Goal: Information Seeking & Learning: Learn about a topic

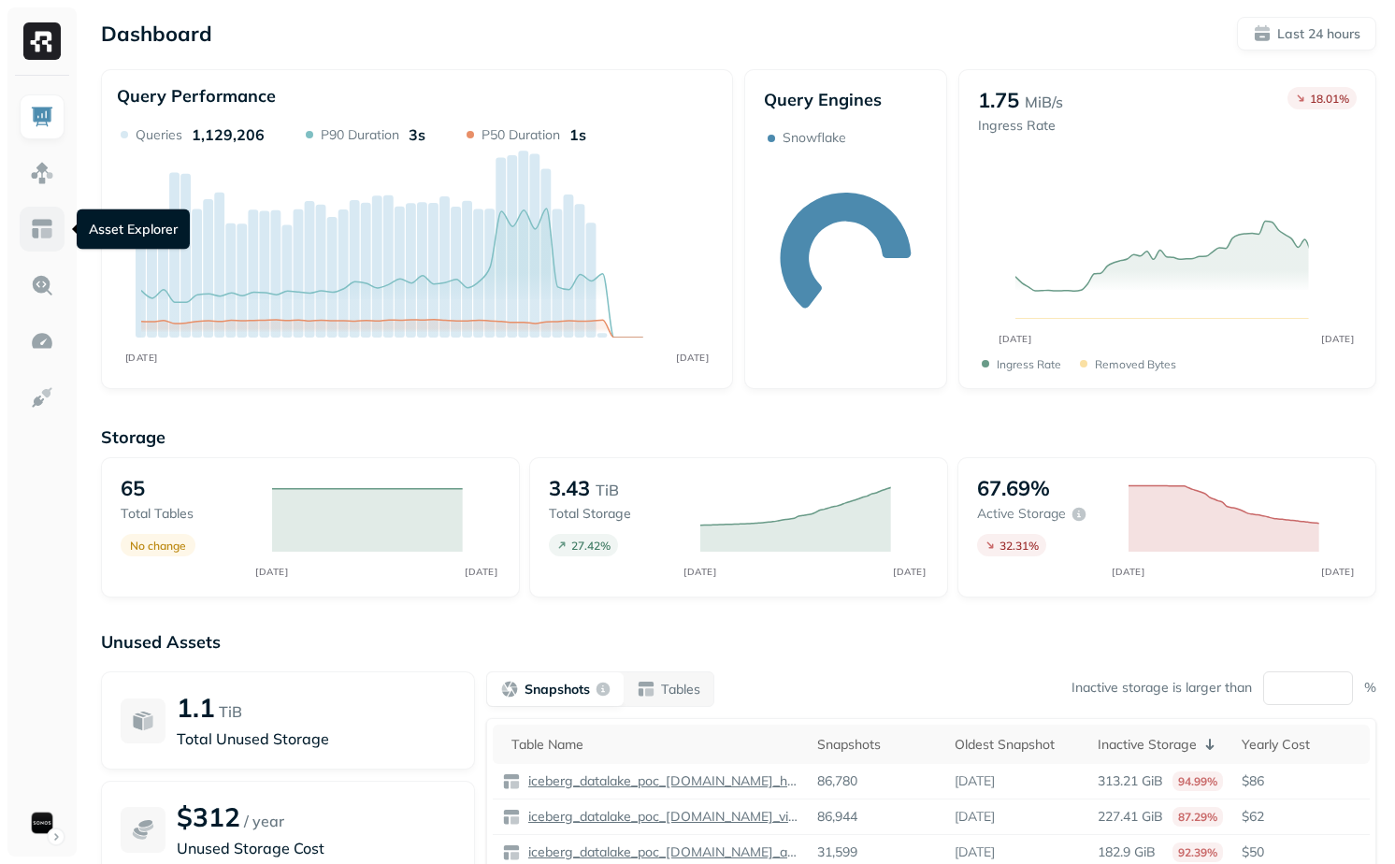
click at [43, 220] on img at bounding box center [42, 229] width 24 height 24
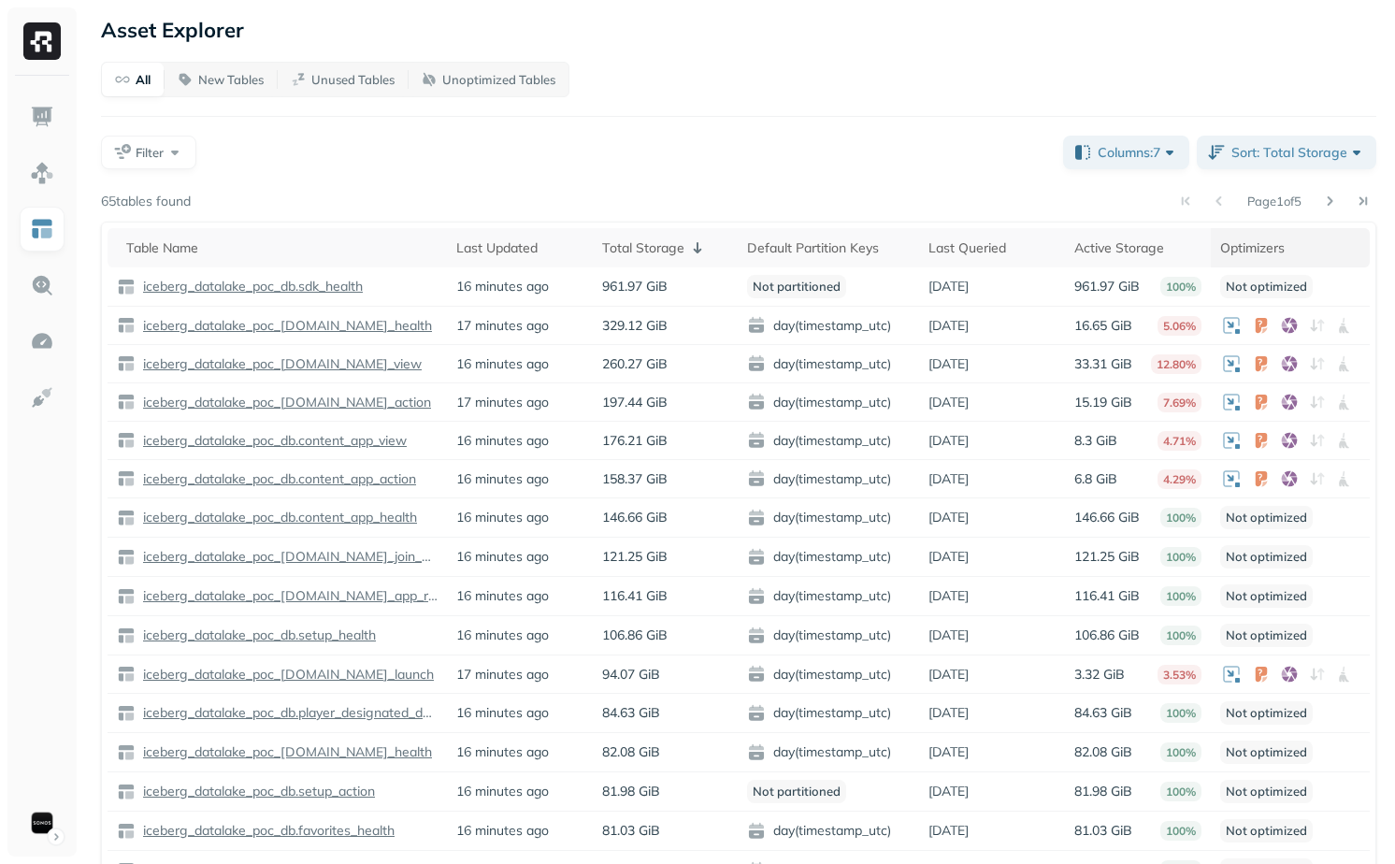
click at [1292, 248] on span at bounding box center [1297, 248] width 22 height 22
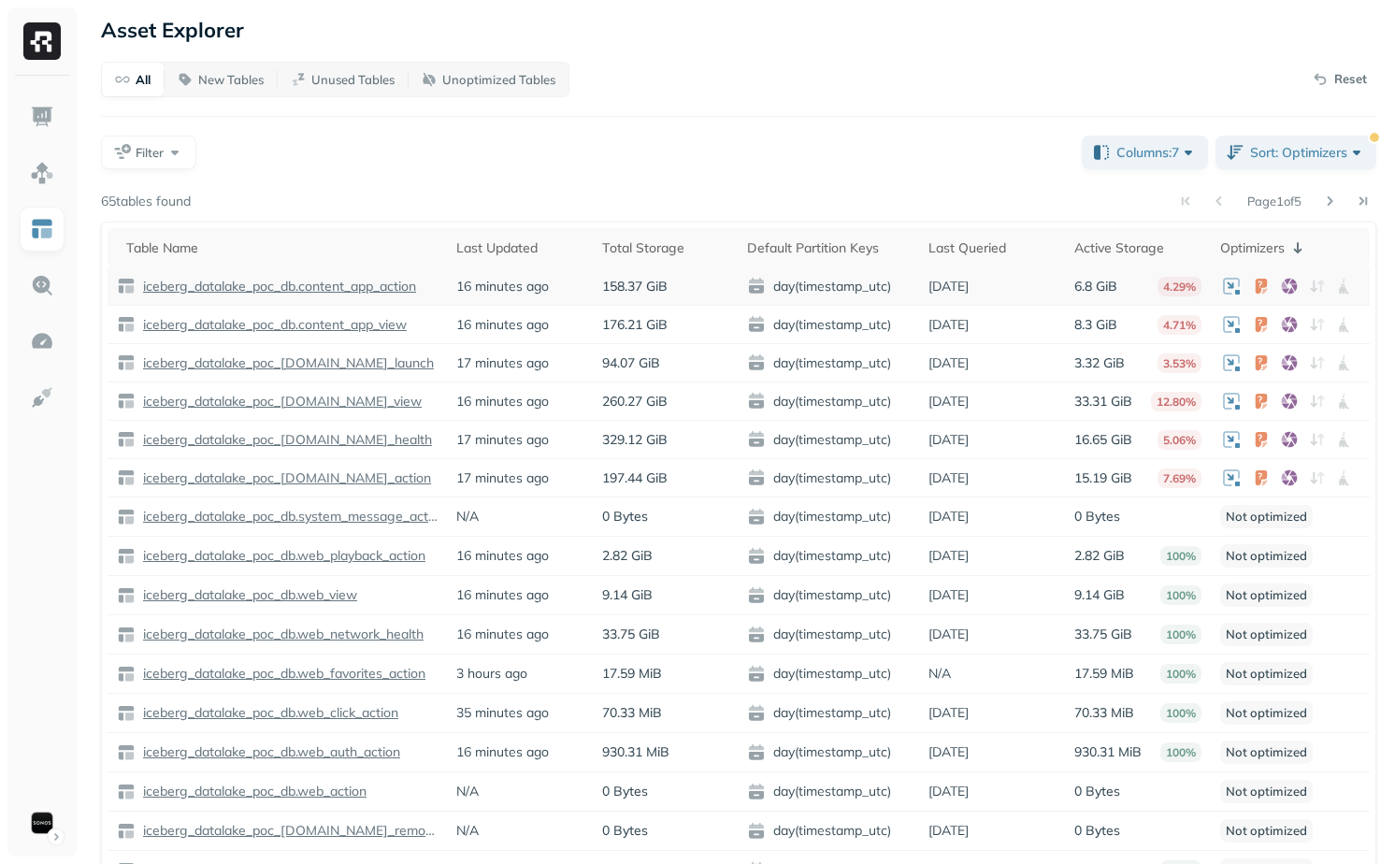
click at [385, 280] on p "iceberg_datalake_poc_db.content_app_action" at bounding box center [277, 287] width 277 height 18
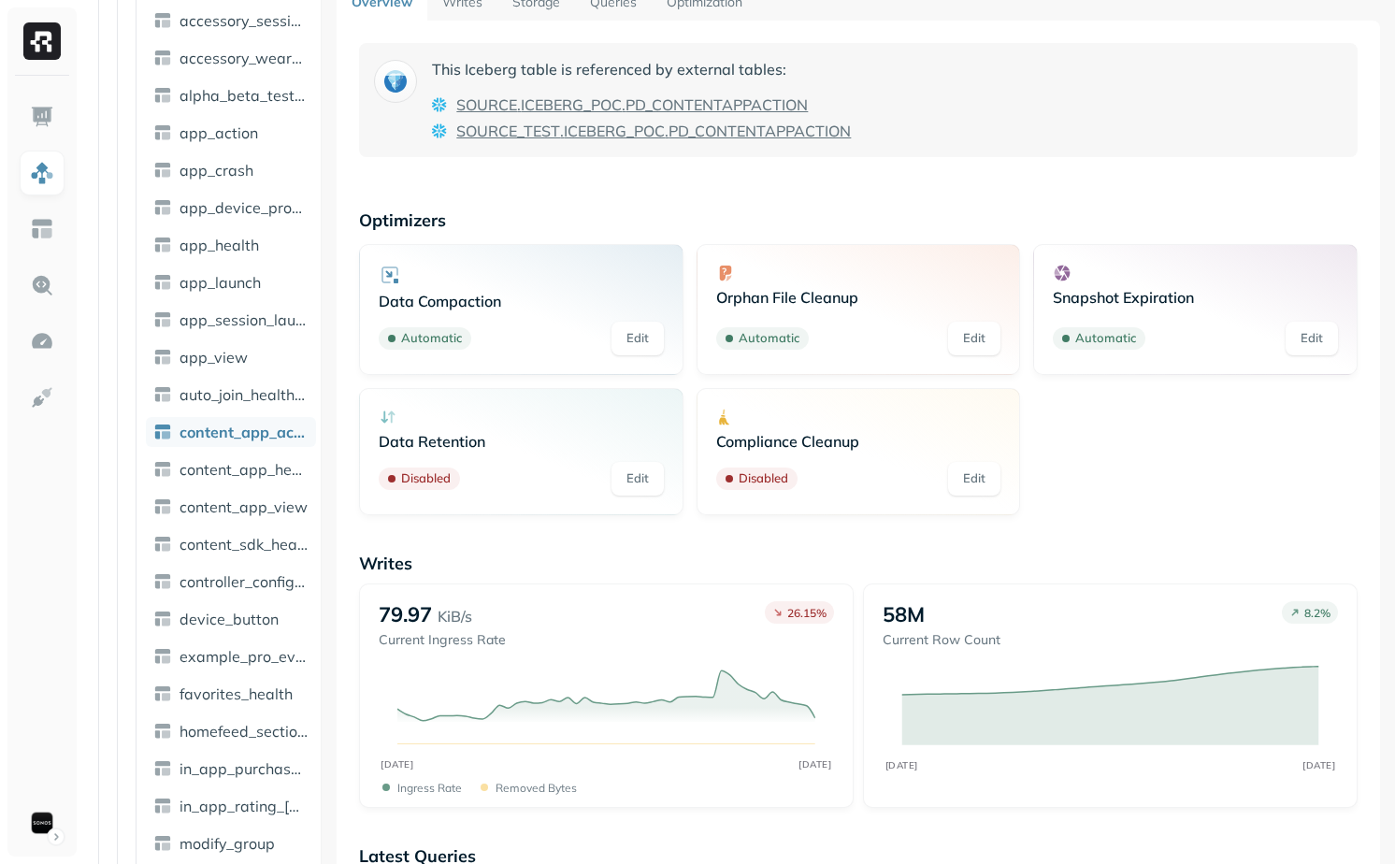
scroll to position [22, 0]
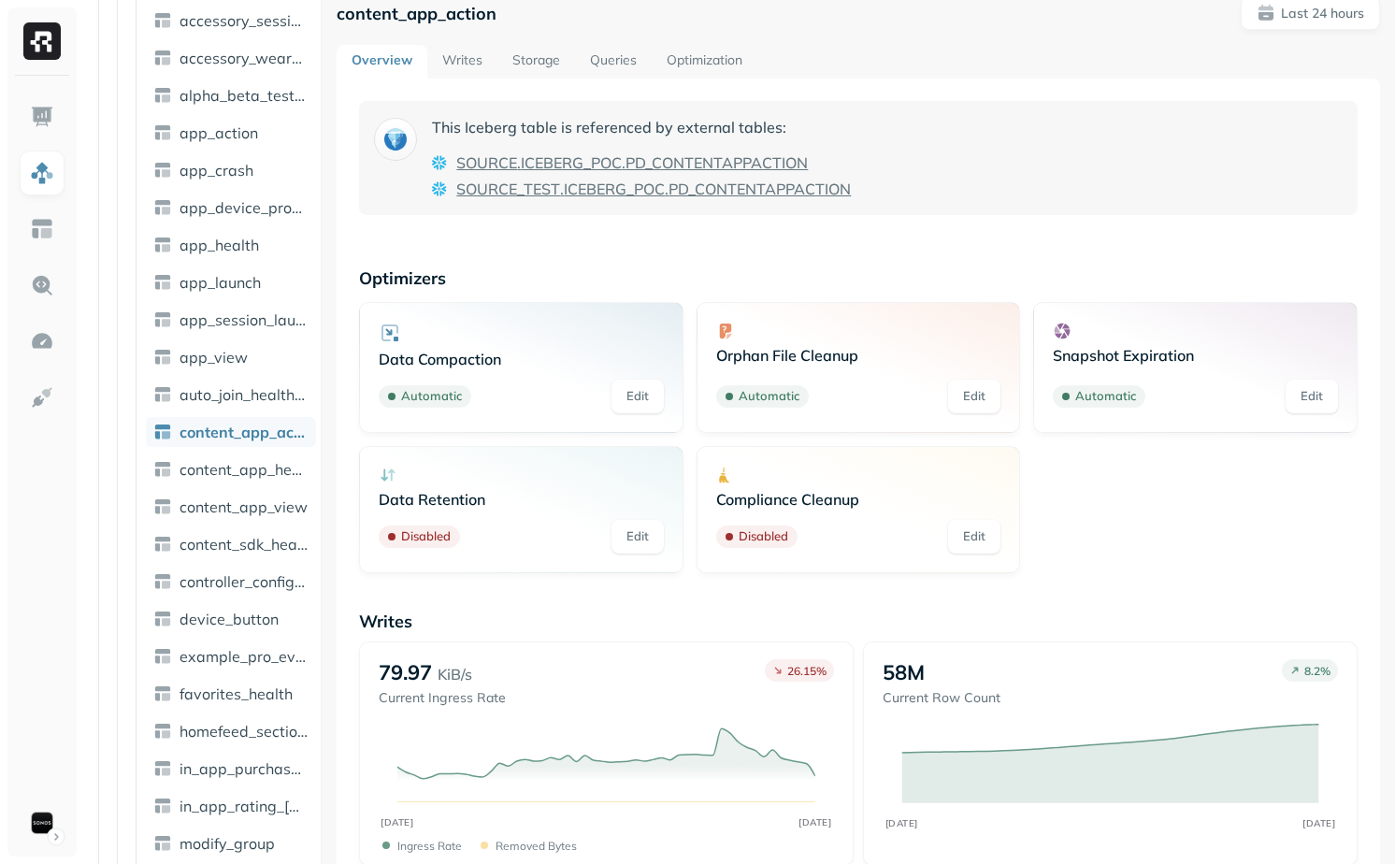
click at [466, 71] on link "Writes" at bounding box center [462, 62] width 70 height 34
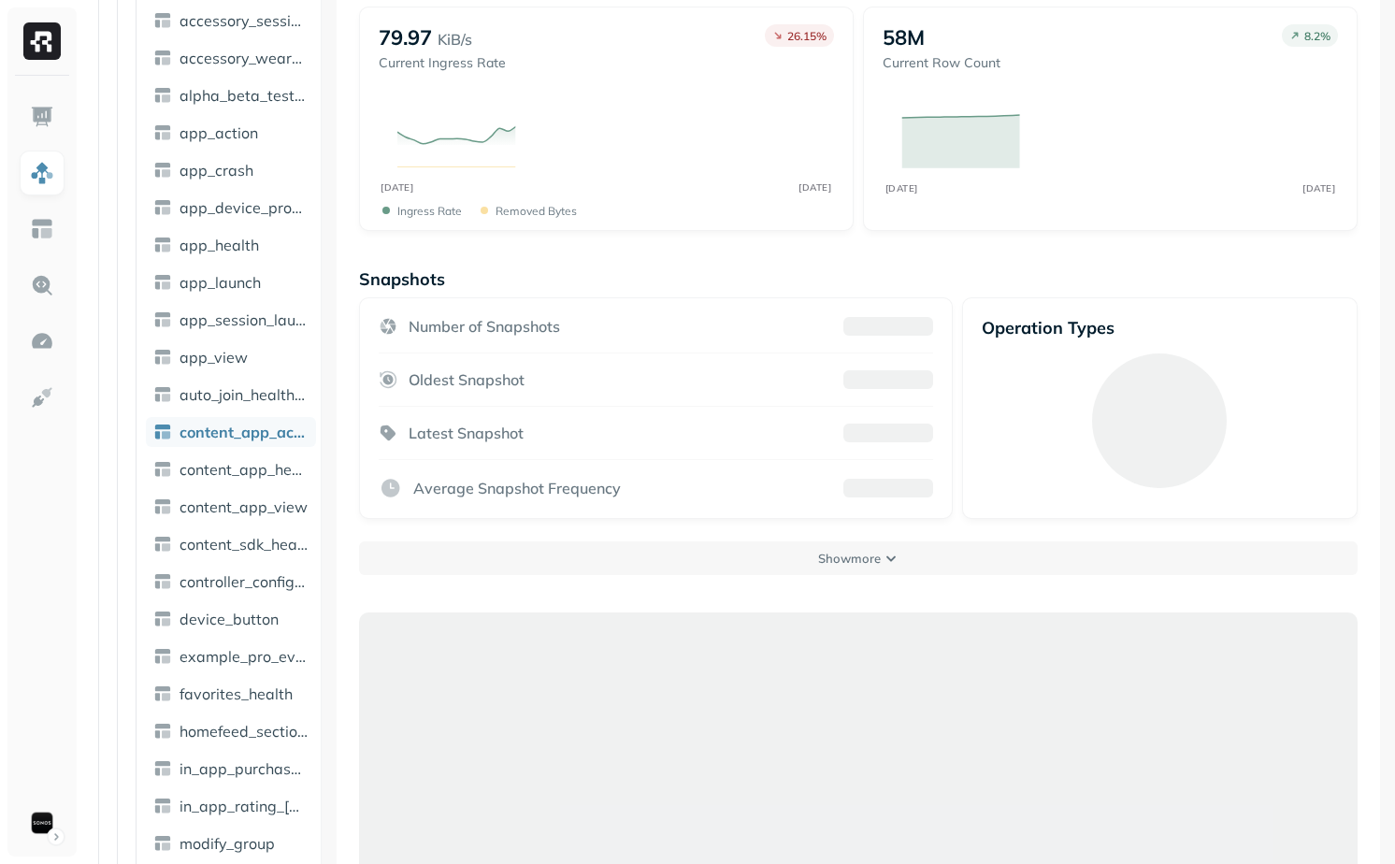
scroll to position [101, 0]
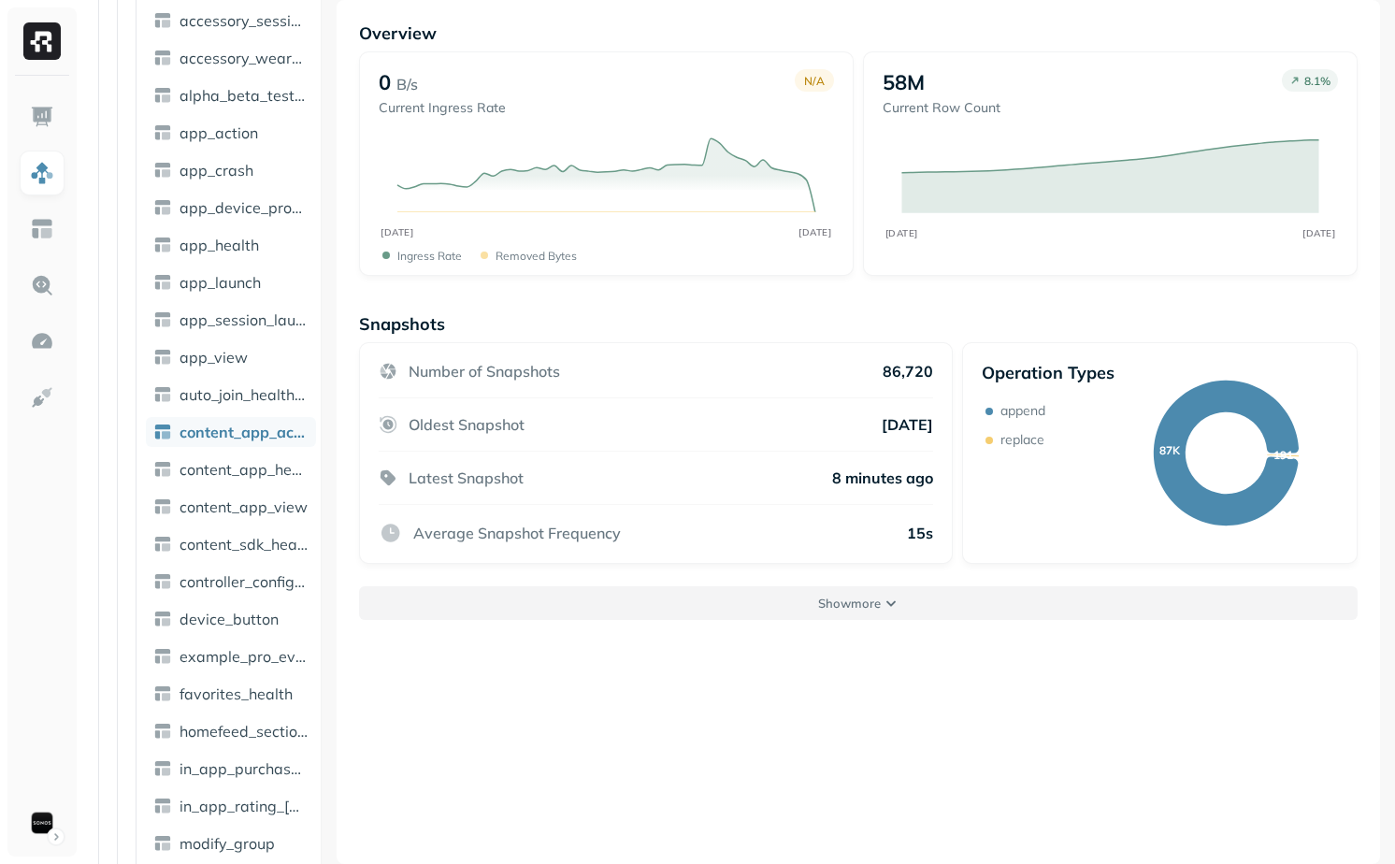
click at [819, 592] on button "Show more" at bounding box center [858, 603] width 998 height 34
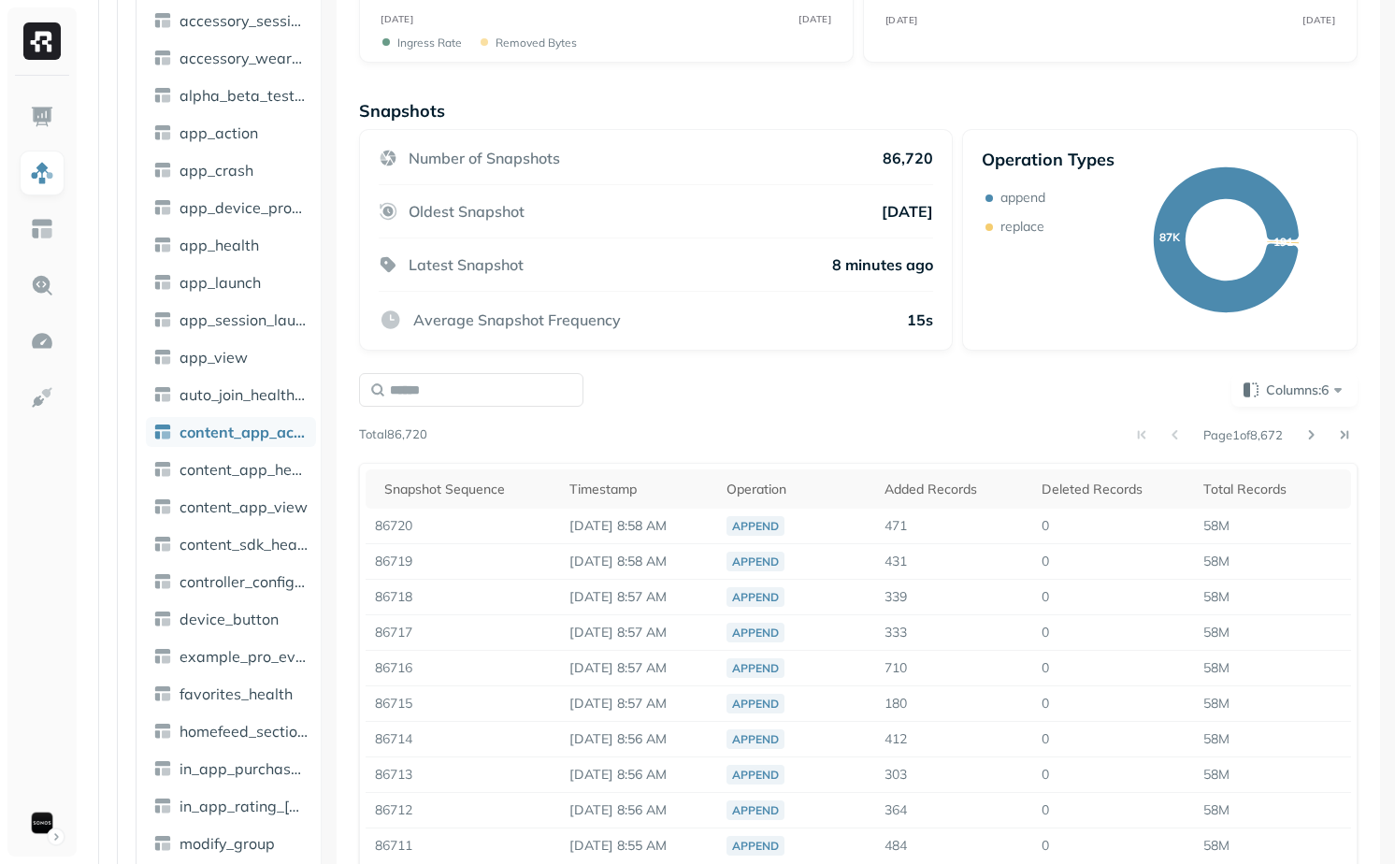
scroll to position [0, 0]
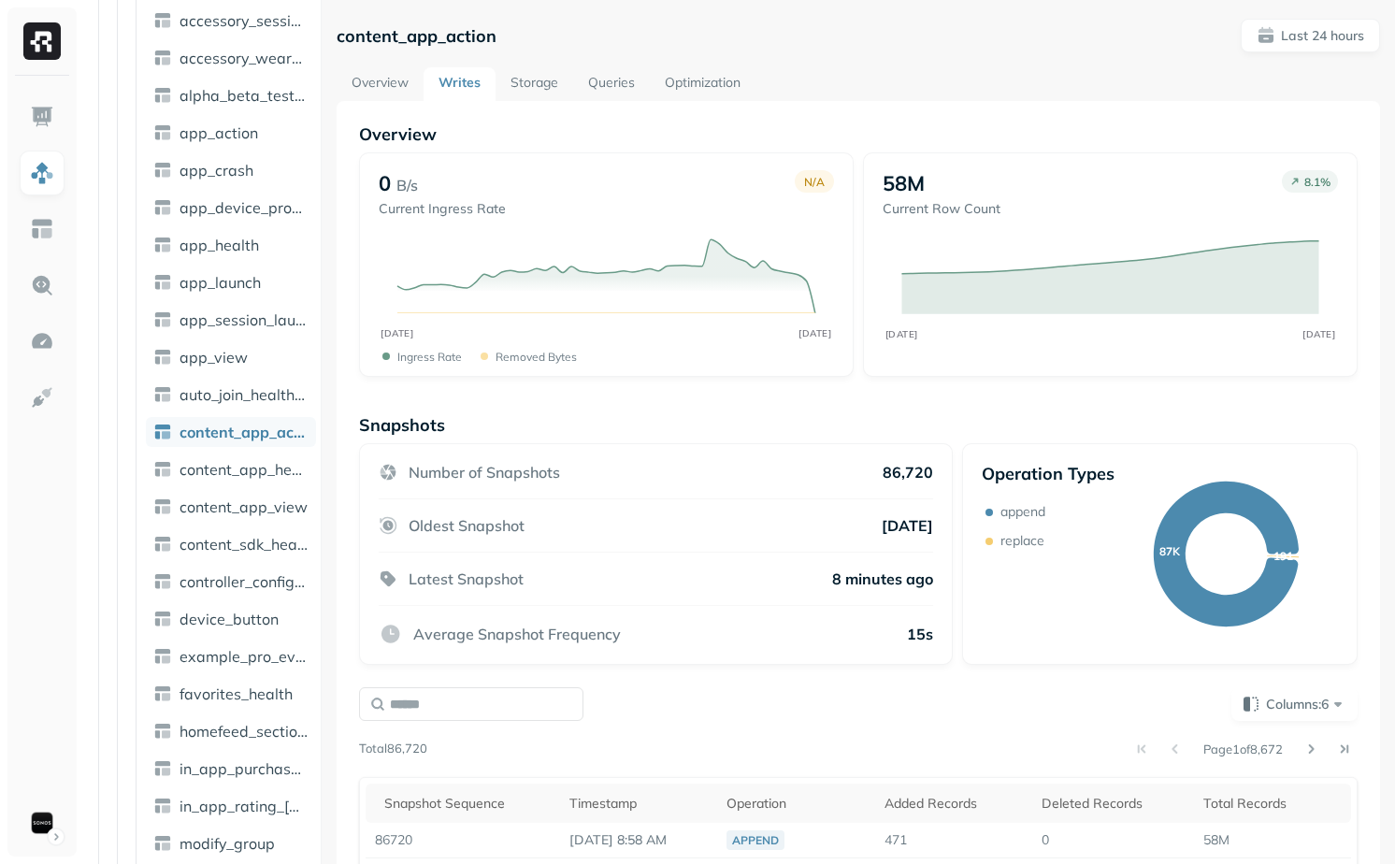
click at [529, 90] on link "Storage" at bounding box center [534, 84] width 78 height 34
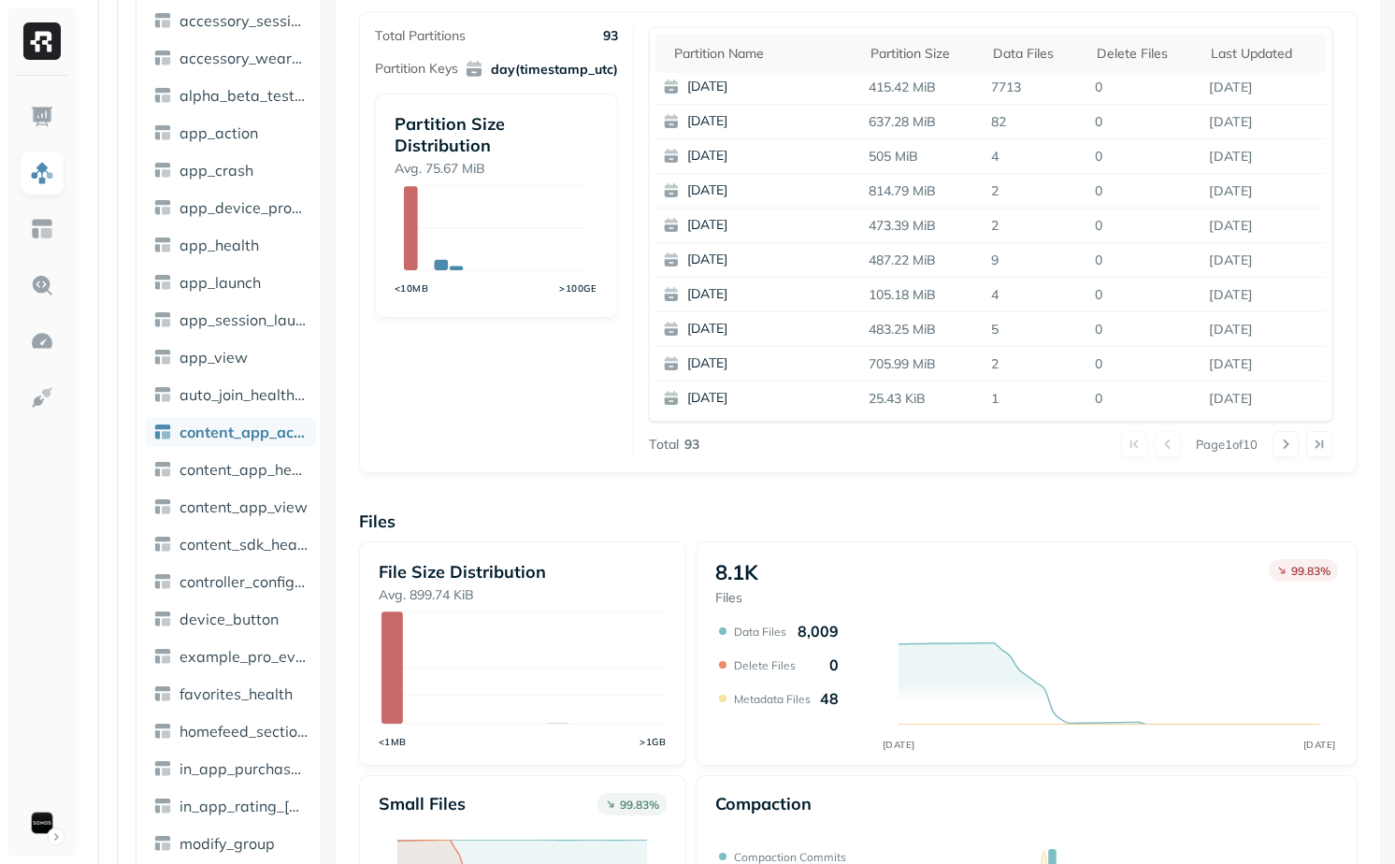
scroll to position [386, 0]
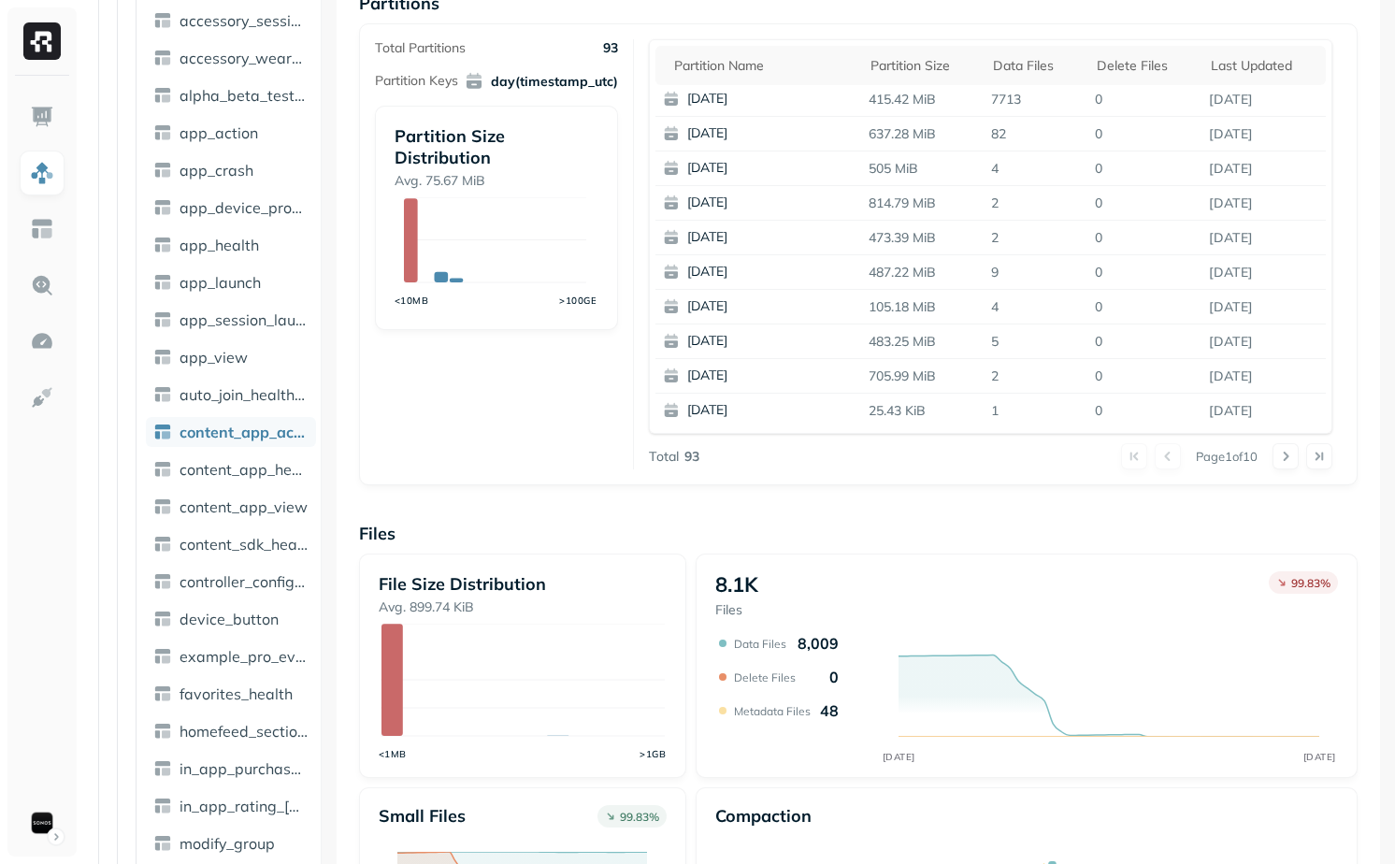
click at [397, 609] on p "Avg. 899.74 KiB" at bounding box center [522, 607] width 287 height 18
drag, startPoint x: 397, startPoint y: 609, endPoint x: 461, endPoint y: 609, distance: 63.6
click at [461, 609] on p "Avg. 899.74 KiB" at bounding box center [522, 607] width 287 height 18
click at [1002, 101] on p "7713" at bounding box center [1035, 99] width 104 height 33
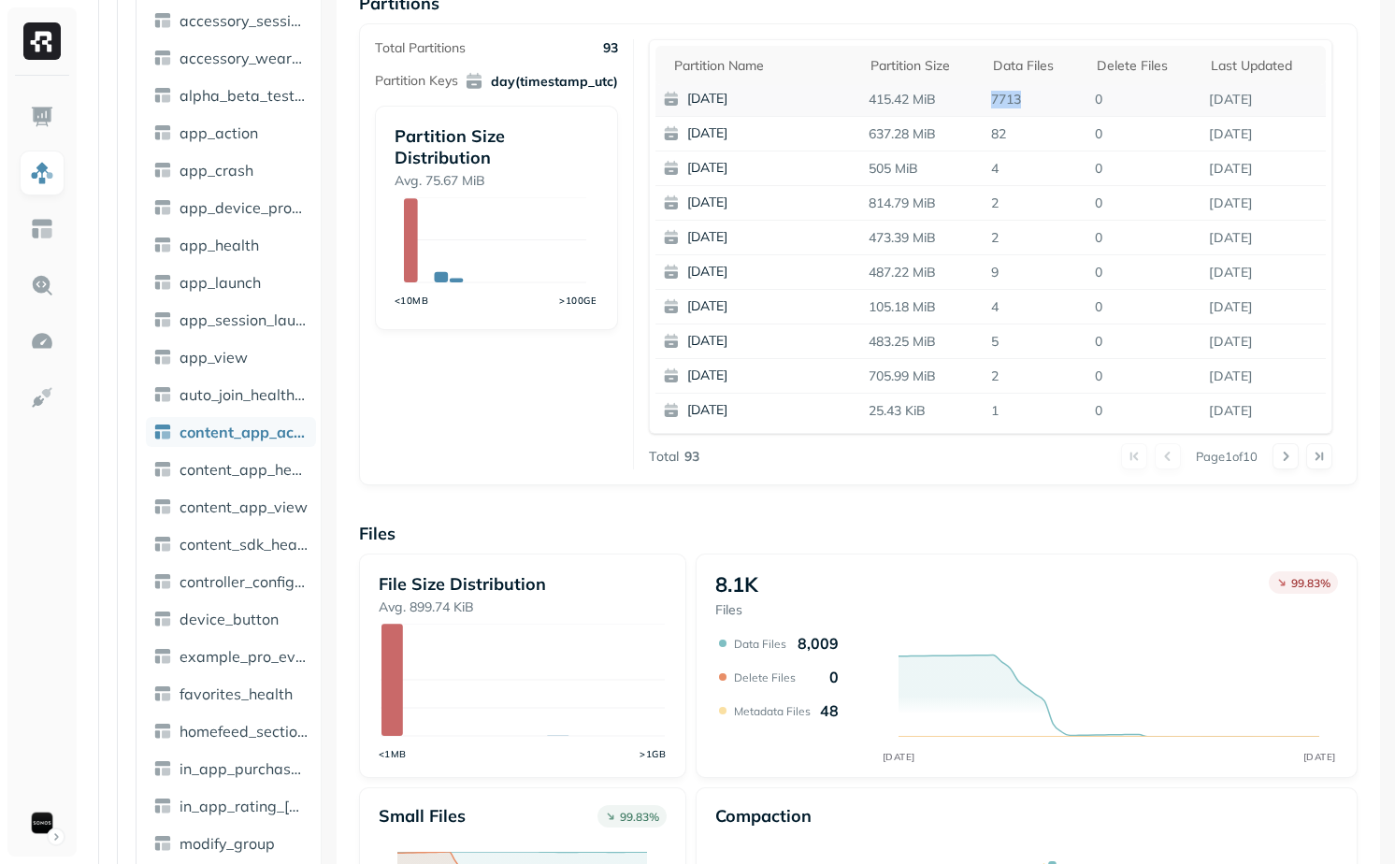
click at [1002, 101] on p "7713" at bounding box center [1035, 99] width 104 height 33
click at [1009, 102] on p "7713" at bounding box center [1035, 99] width 104 height 33
click at [997, 129] on p "82" at bounding box center [1035, 134] width 104 height 33
click at [997, 136] on p "82" at bounding box center [1035, 134] width 104 height 33
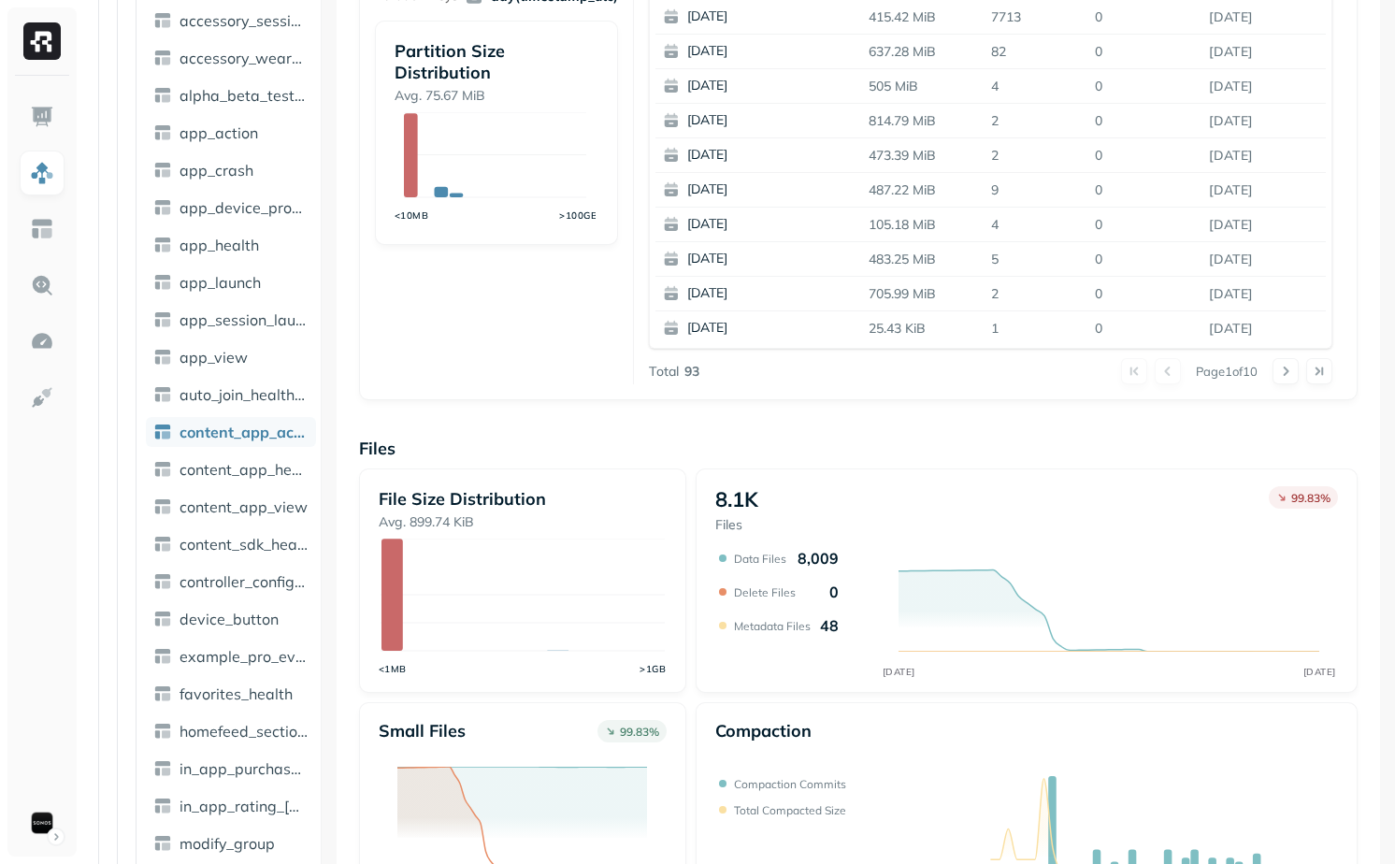
scroll to position [0, 0]
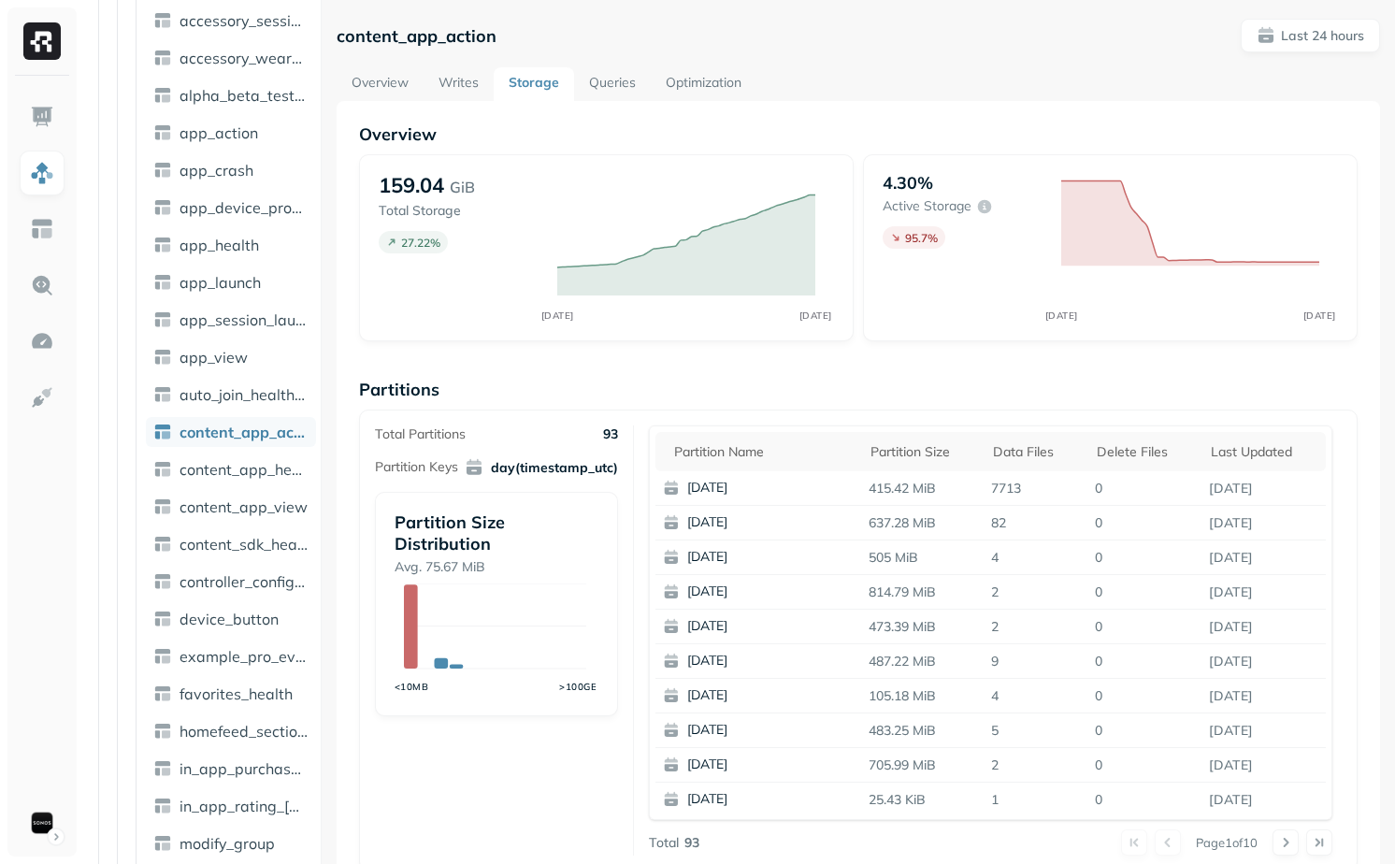
click at [452, 81] on link "Writes" at bounding box center [458, 84] width 70 height 34
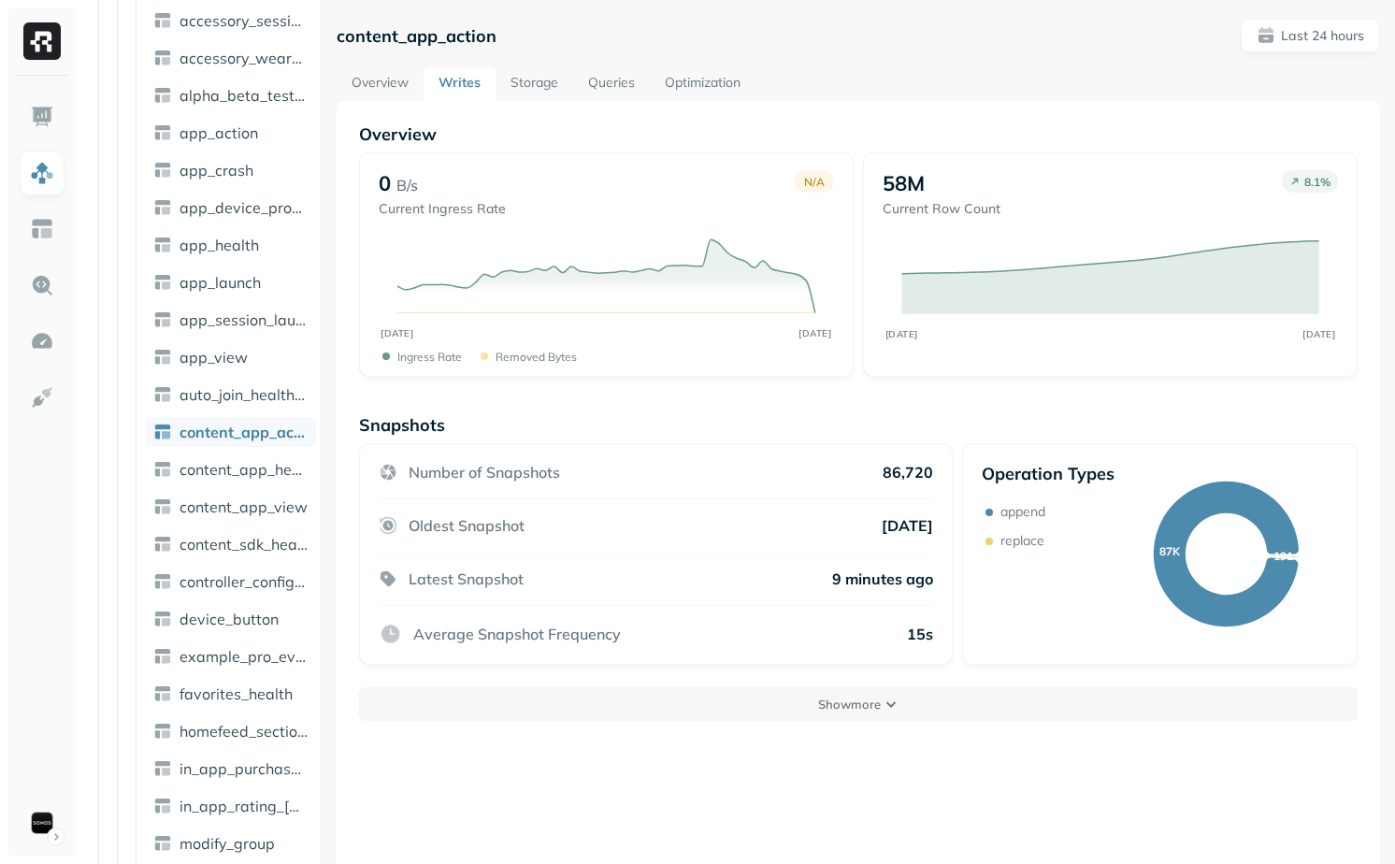
click at [379, 73] on link "Overview" at bounding box center [380, 84] width 87 height 34
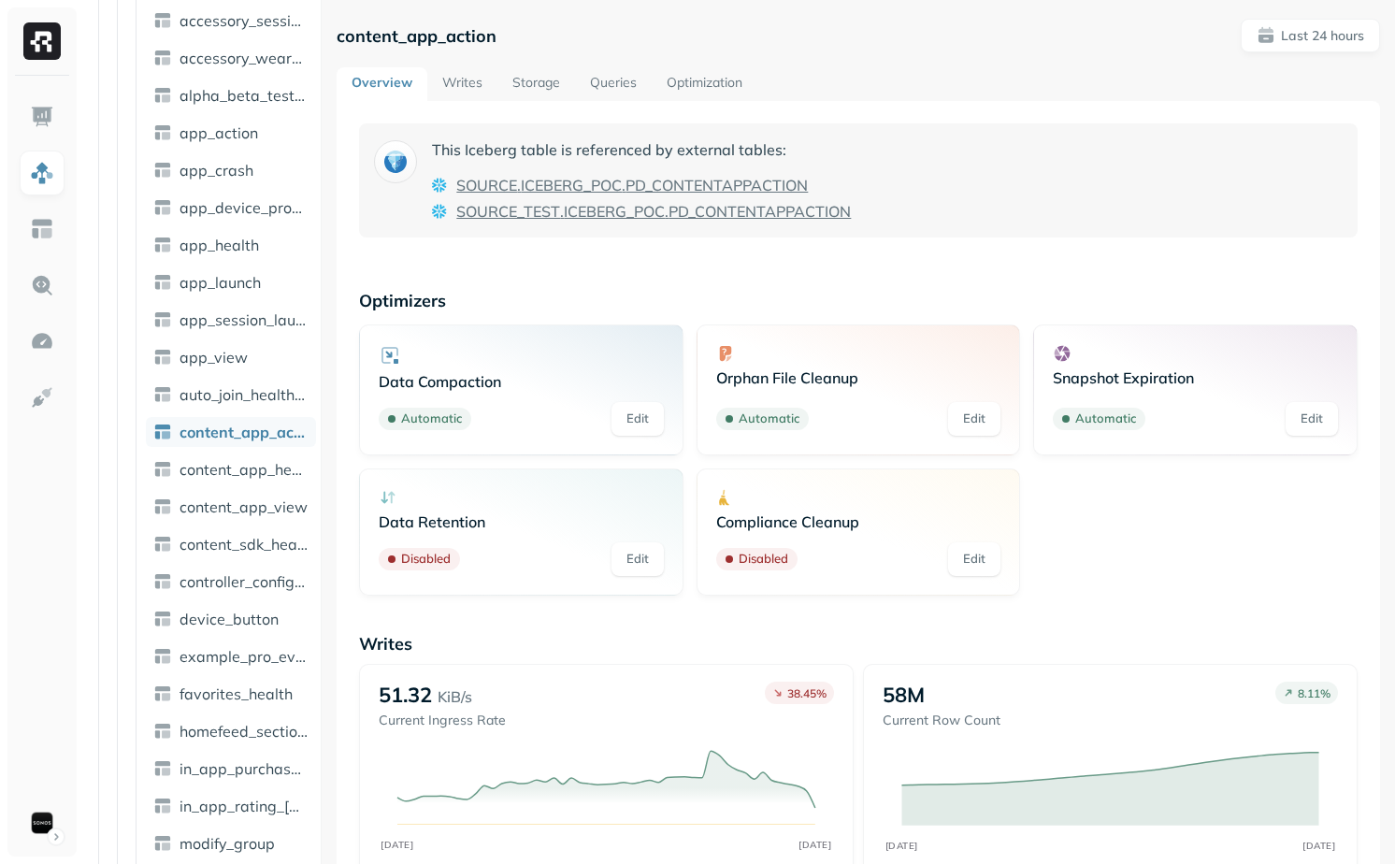
click at [459, 81] on link "Writes" at bounding box center [462, 84] width 70 height 34
